Goal: Entertainment & Leisure: Consume media (video, audio)

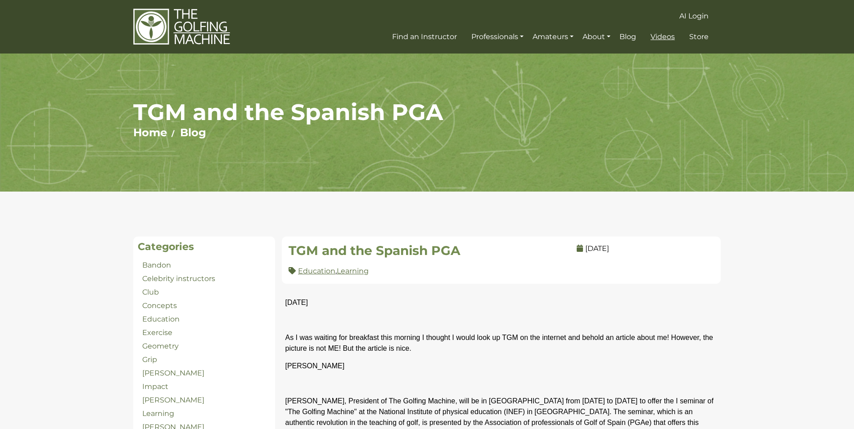
click at [666, 38] on span "Videos" at bounding box center [662, 36] width 24 height 9
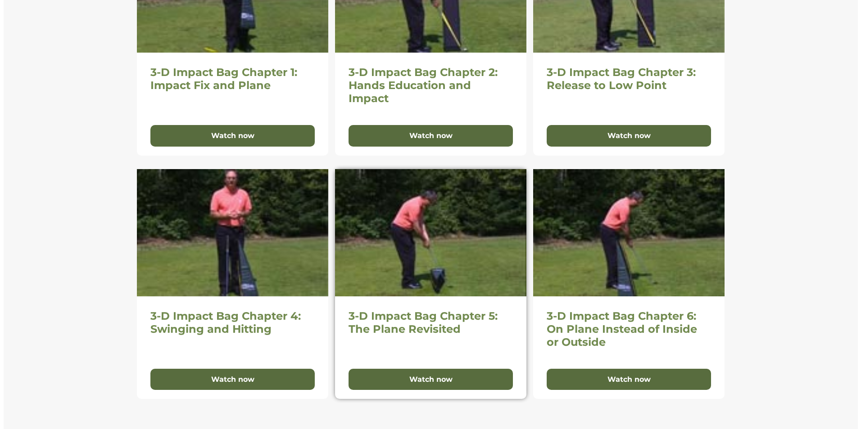
scroll to position [585, 0]
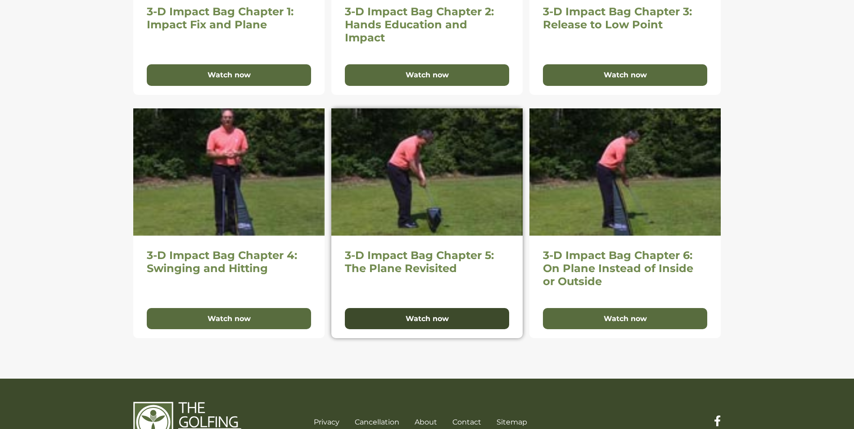
click at [420, 316] on button "Watch now" at bounding box center [427, 319] width 164 height 22
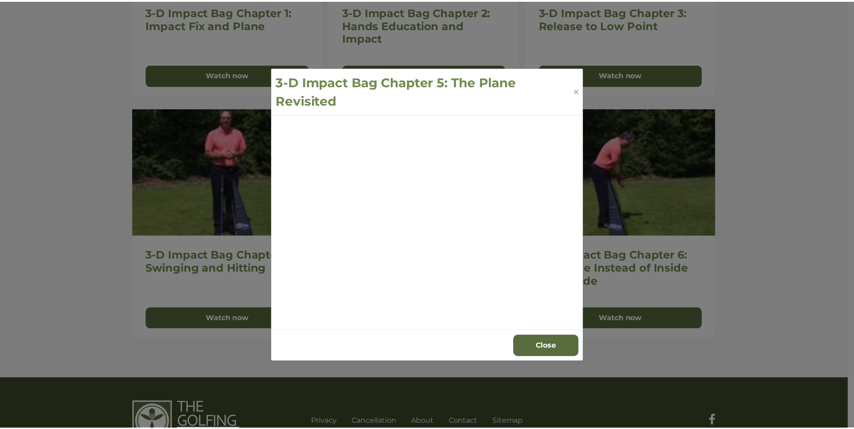
scroll to position [565, 0]
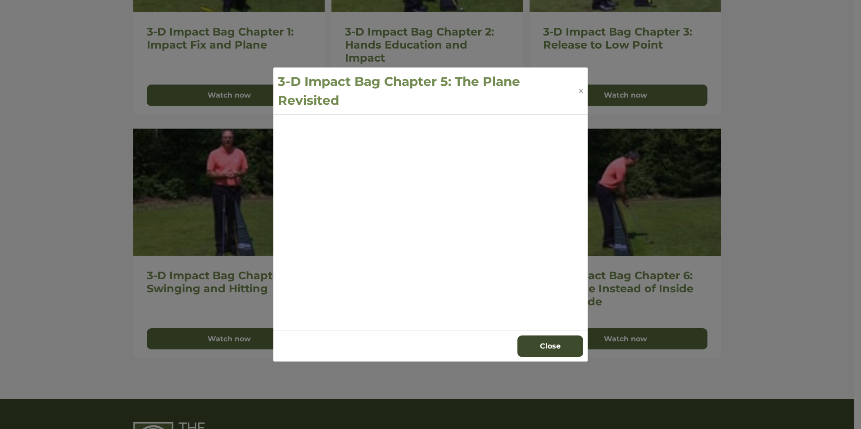
click at [544, 345] on button "Close" at bounding box center [550, 347] width 66 height 22
